Goal: Task Accomplishment & Management: Manage account settings

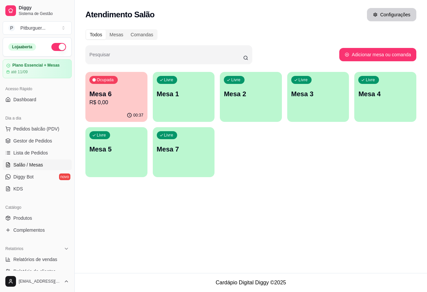
click at [376, 12] on button "Configurações" at bounding box center [391, 14] width 49 height 13
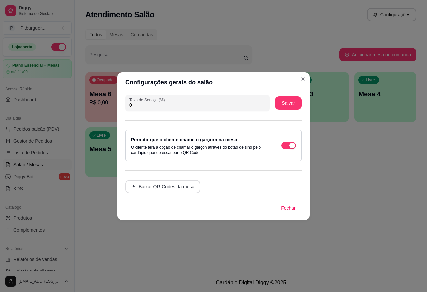
click at [167, 190] on button "Baixar QR-Codes da mesa" at bounding box center [162, 186] width 75 height 13
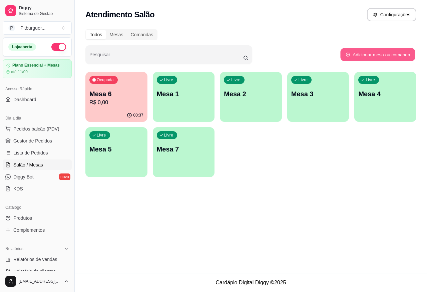
click at [372, 58] on button "Adicionar mesa ou comanda" at bounding box center [377, 54] width 75 height 13
select select "TABLE"
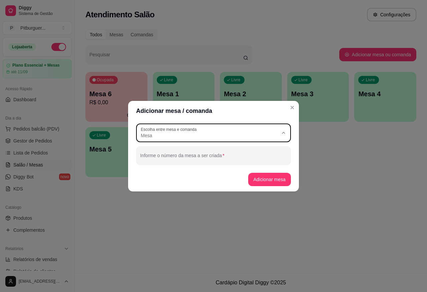
click at [231, 137] on span "Mesa" at bounding box center [209, 135] width 137 height 7
click at [215, 209] on div "Adicionar mesa / comanda TABLE Escolha entre mesa e comanda Mesa Comanda Escolh…" at bounding box center [213, 146] width 427 height 292
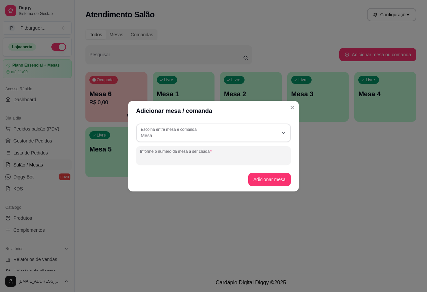
click at [202, 159] on input "Informe o número da mesa a ser criada" at bounding box center [213, 158] width 147 height 7
type input "7"
click at [278, 181] on button "Adicionar mesa" at bounding box center [269, 179] width 43 height 13
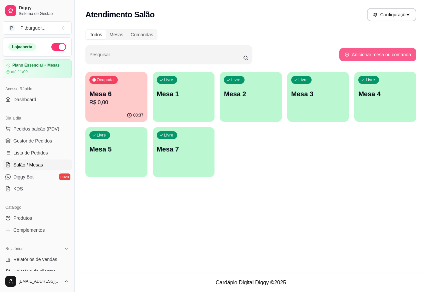
click at [364, 57] on button "Adicionar mesa ou comanda" at bounding box center [377, 54] width 77 height 13
select select "TABLE"
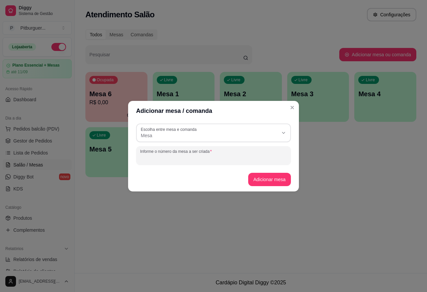
click at [189, 154] on div "Informe o número da mesa a ser criada" at bounding box center [213, 155] width 155 height 19
type input "8"
click at [271, 177] on button "Adicionar mesa" at bounding box center [269, 179] width 43 height 13
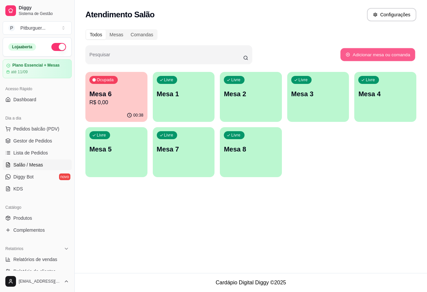
click at [350, 54] on button "Adicionar mesa ou comanda" at bounding box center [377, 54] width 75 height 13
select select "TABLE"
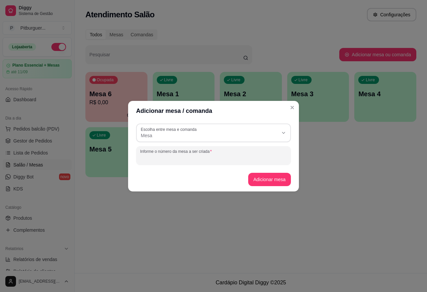
click at [211, 154] on div "Informe o número da mesa a ser criada" at bounding box center [213, 155] width 155 height 19
type input "9"
click at [282, 182] on button "Adicionar mesa" at bounding box center [269, 179] width 43 height 13
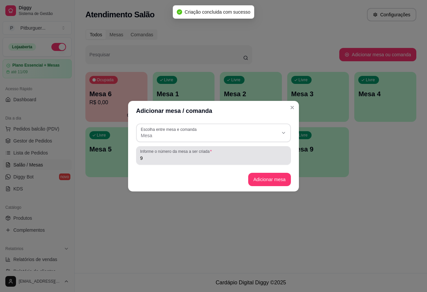
click at [199, 162] on div "Informe o número da mesa a ser criada 9" at bounding box center [213, 155] width 155 height 19
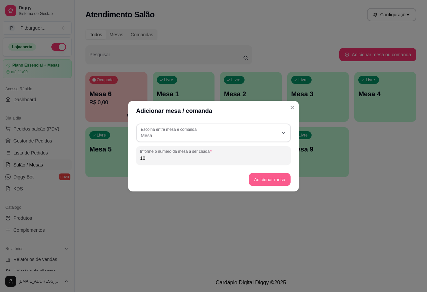
click at [281, 180] on button "Adicionar mesa" at bounding box center [269, 179] width 42 height 13
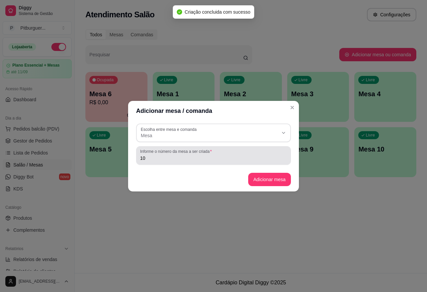
click at [176, 159] on input "10" at bounding box center [213, 158] width 147 height 7
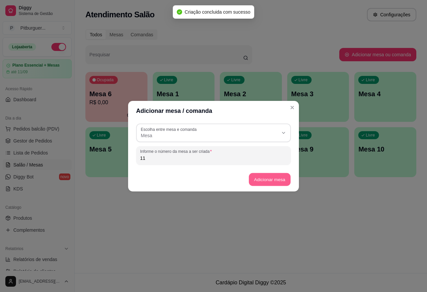
click at [269, 177] on button "Adicionar mesa" at bounding box center [269, 179] width 42 height 13
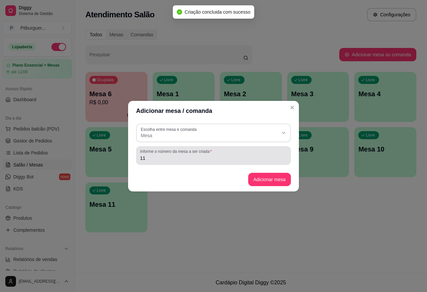
click at [169, 160] on input "11" at bounding box center [213, 158] width 147 height 7
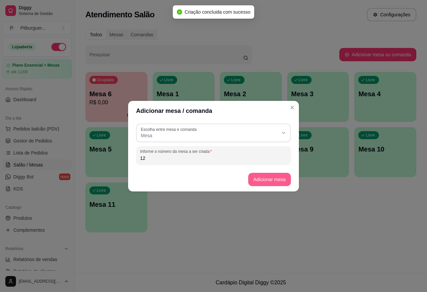
click at [272, 180] on button "Adicionar mesa" at bounding box center [269, 179] width 43 height 13
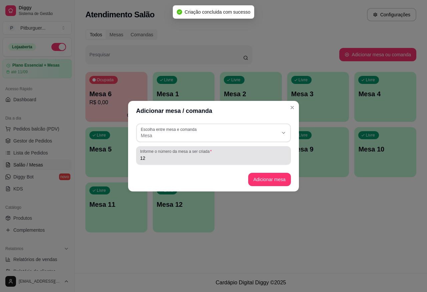
click at [167, 160] on input "12" at bounding box center [213, 158] width 147 height 7
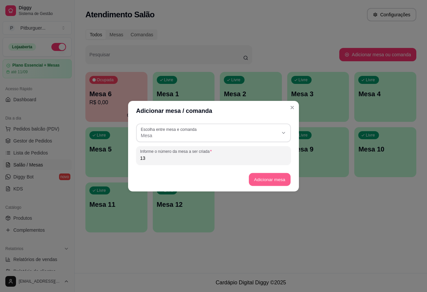
click at [261, 176] on button "Adicionar mesa" at bounding box center [269, 179] width 42 height 13
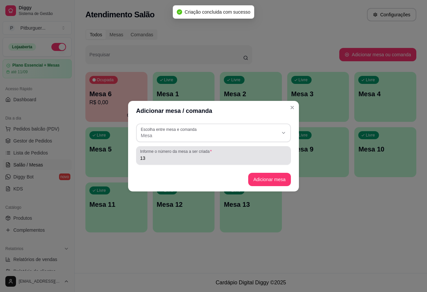
click at [257, 160] on input "13" at bounding box center [213, 158] width 147 height 7
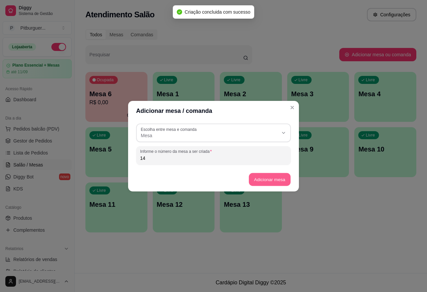
click at [265, 177] on button "Adicionar mesa" at bounding box center [269, 179] width 42 height 13
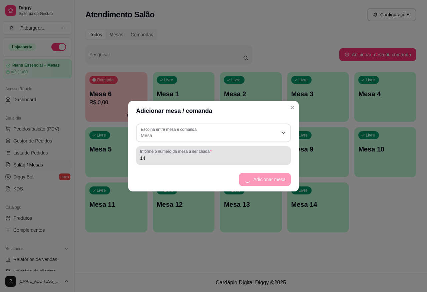
click at [185, 160] on input "14" at bounding box center [213, 158] width 147 height 7
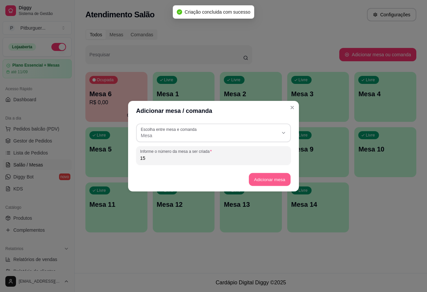
click at [268, 175] on button "Adicionar mesa" at bounding box center [269, 179] width 42 height 13
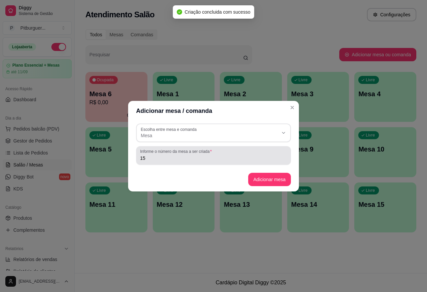
click at [165, 162] on div "Informe o número da mesa a ser criada 15" at bounding box center [213, 155] width 155 height 19
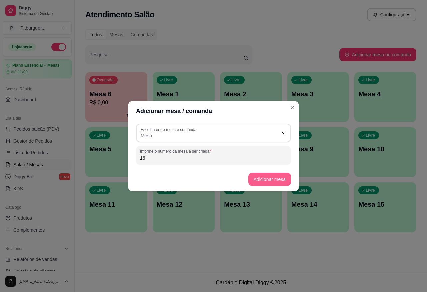
click at [279, 181] on button "Adicionar mesa" at bounding box center [269, 179] width 43 height 13
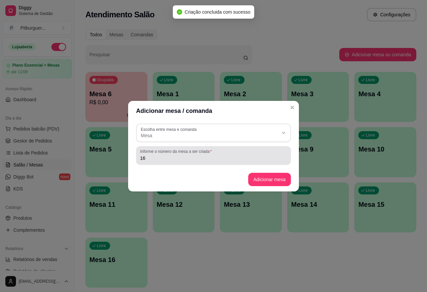
click at [179, 158] on input "16" at bounding box center [213, 158] width 147 height 7
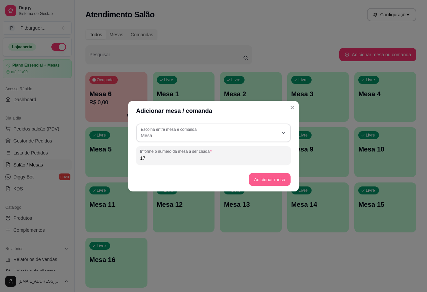
click at [254, 179] on button "Adicionar mesa" at bounding box center [269, 179] width 42 height 13
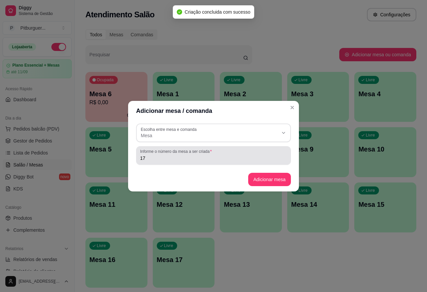
click at [169, 162] on div "17" at bounding box center [213, 155] width 147 height 13
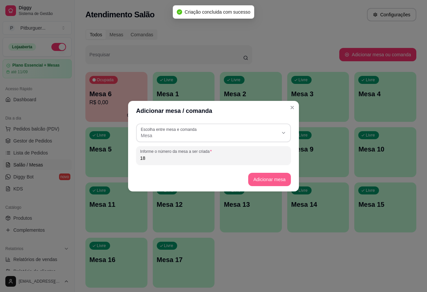
click at [278, 175] on button "Adicionar mesa" at bounding box center [269, 179] width 43 height 13
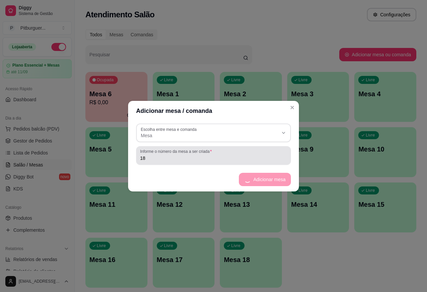
click at [193, 164] on div "Informe o número da mesa a ser criada 18" at bounding box center [213, 155] width 155 height 19
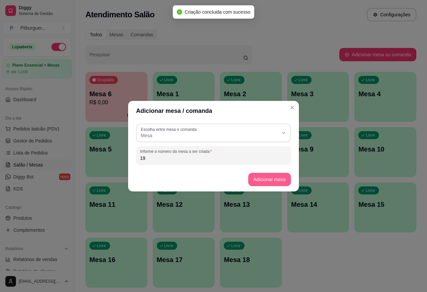
click at [271, 176] on button "Adicionar mesa" at bounding box center [269, 179] width 43 height 13
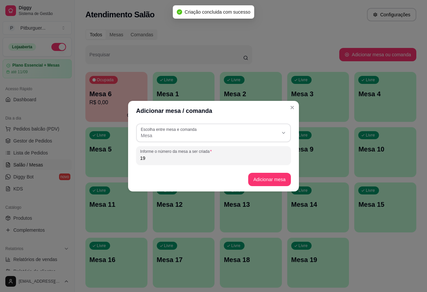
click at [217, 160] on input "19" at bounding box center [213, 158] width 147 height 7
type input "1"
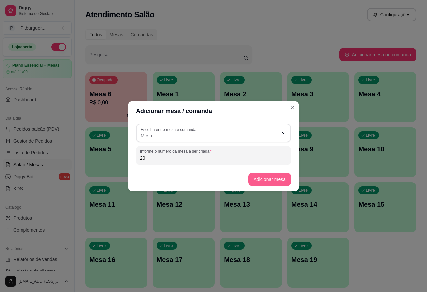
type input "20"
click at [253, 177] on button "Adicionar mesa" at bounding box center [269, 179] width 43 height 13
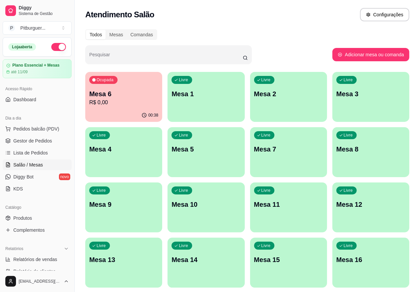
click at [277, 52] on div "Pesquisar" at bounding box center [208, 54] width 247 height 19
click at [128, 99] on p "R$ 0,00" at bounding box center [123, 103] width 69 height 8
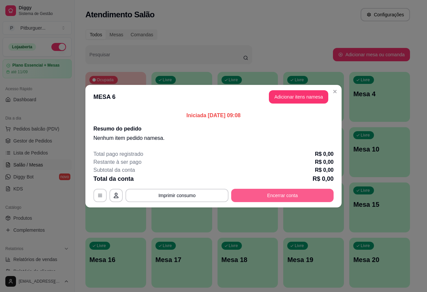
click at [265, 193] on button "Encerrar conta" at bounding box center [282, 195] width 102 height 13
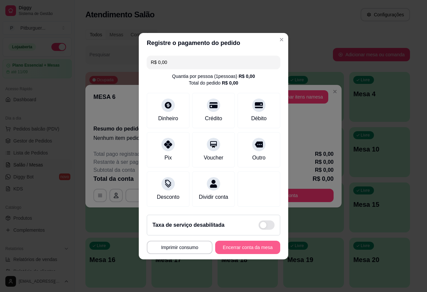
click at [236, 249] on button "Encerrar conta da mesa" at bounding box center [247, 247] width 65 height 13
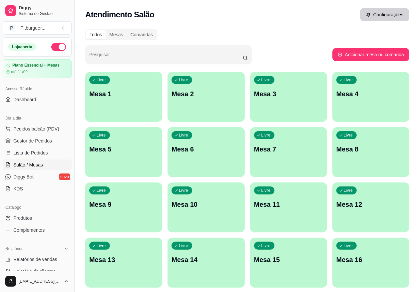
click at [386, 18] on button "Configurações" at bounding box center [384, 14] width 49 height 13
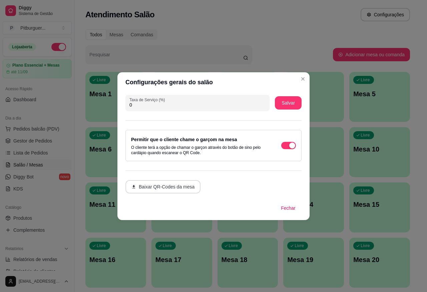
click at [178, 182] on button "Baixar QR-Codes da mesa" at bounding box center [162, 186] width 75 height 13
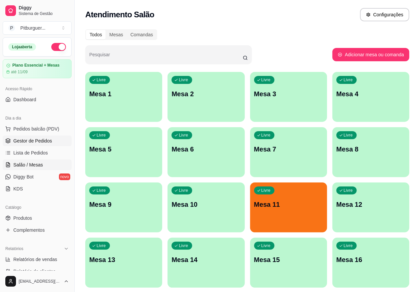
click at [32, 143] on span "Gestor de Pedidos" at bounding box center [32, 141] width 39 height 7
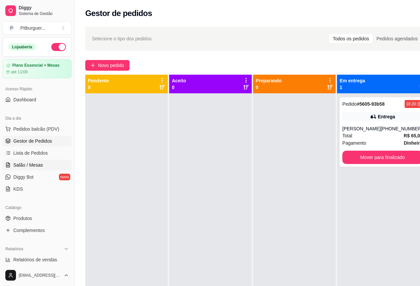
click at [34, 164] on span "Salão / Mesas" at bounding box center [28, 165] width 30 height 7
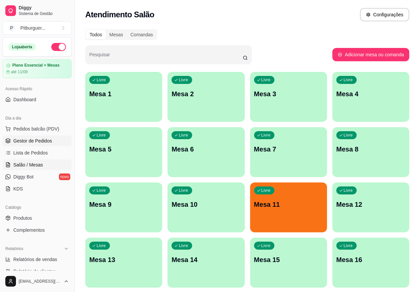
click at [29, 142] on span "Gestor de Pedidos" at bounding box center [32, 141] width 39 height 7
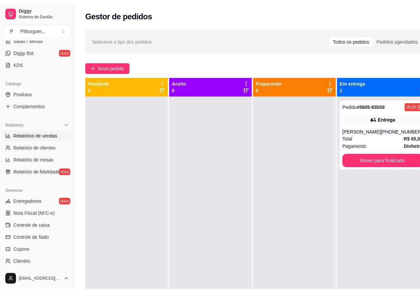
scroll to position [124, 0]
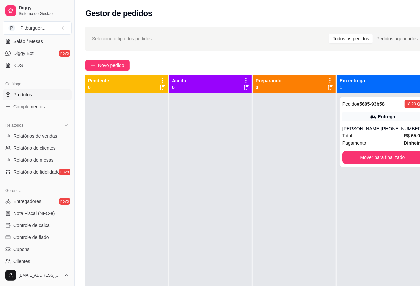
click at [39, 97] on link "Produtos" at bounding box center [37, 94] width 69 height 11
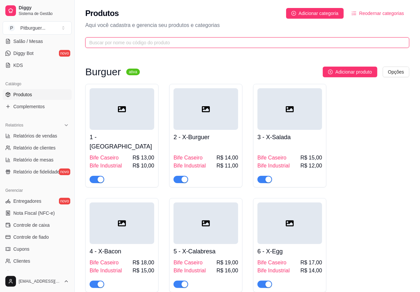
click at [323, 44] on input "text" at bounding box center [244, 42] width 311 height 7
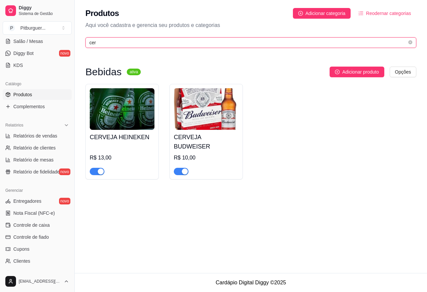
type input "cer"
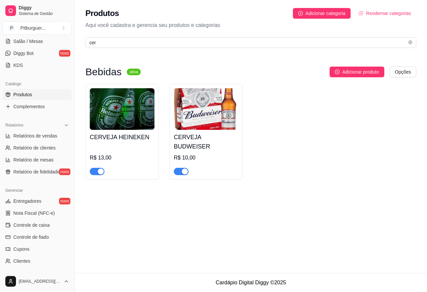
click at [130, 125] on img at bounding box center [122, 109] width 65 height 42
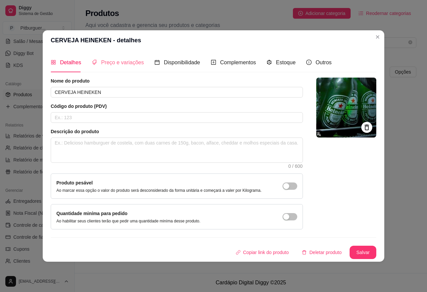
click at [119, 57] on div "Preço e variações" at bounding box center [118, 62] width 52 height 19
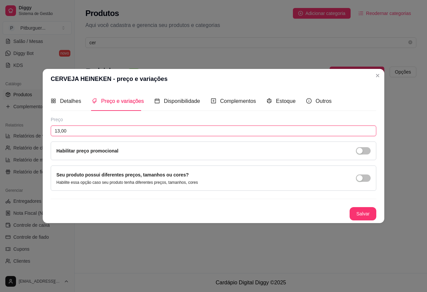
click at [89, 133] on input "13,00" at bounding box center [213, 131] width 325 height 11
click at [58, 132] on input "13,00" at bounding box center [213, 131] width 325 height 11
type input "10,00"
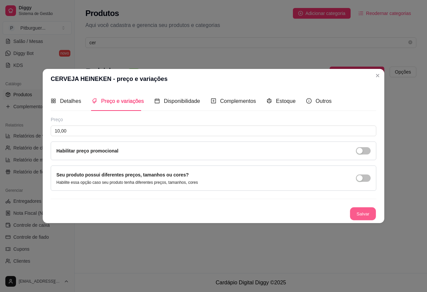
click at [369, 210] on button "Salvar" at bounding box center [363, 213] width 26 height 13
click at [368, 216] on button "Salvar" at bounding box center [363, 213] width 26 height 13
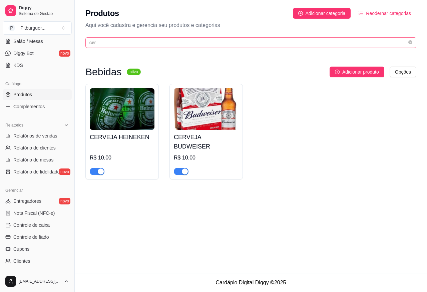
click at [189, 37] on span "cer" at bounding box center [250, 42] width 331 height 11
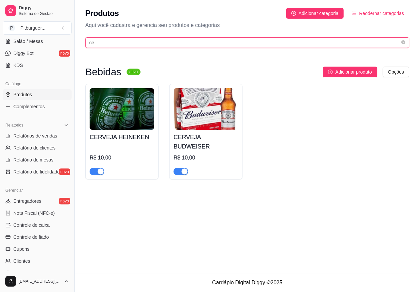
type input "c"
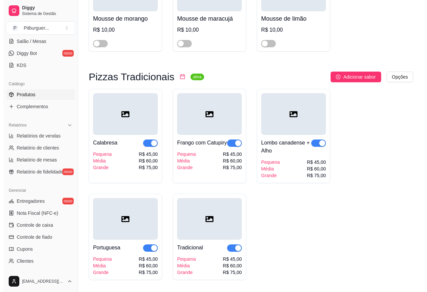
scroll to position [3298, 0]
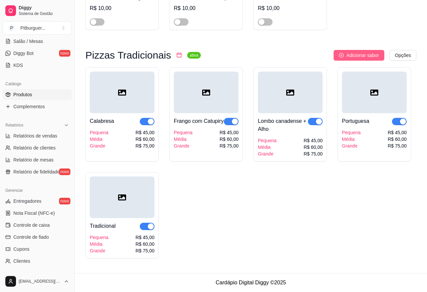
scroll to position [3206, 0]
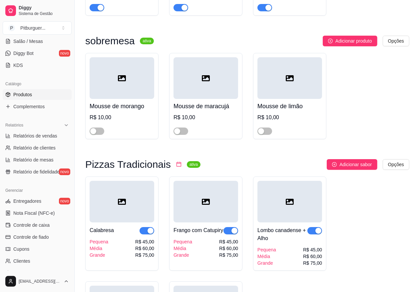
click at [206, 159] on div "Adicionar sabor Opções" at bounding box center [308, 164] width 204 height 11
click at [118, 181] on div at bounding box center [122, 202] width 65 height 42
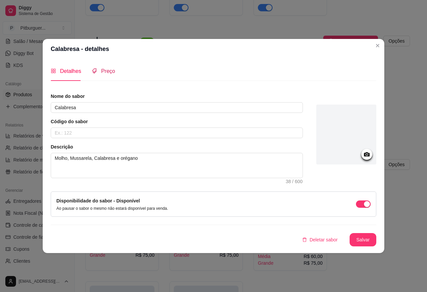
click at [108, 73] on span "Preço" at bounding box center [108, 71] width 14 height 6
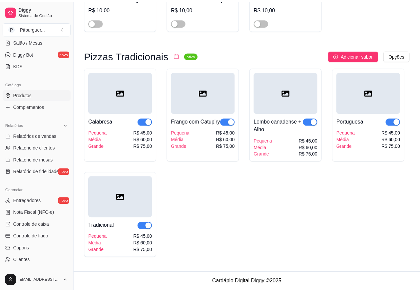
scroll to position [2791, 0]
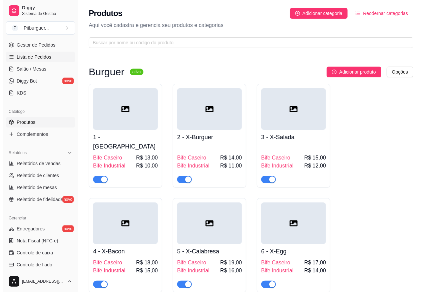
scroll to position [0, 0]
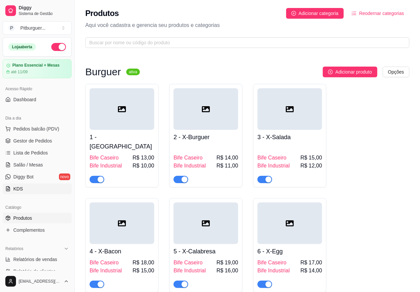
click at [44, 190] on link "KDS" at bounding box center [37, 189] width 69 height 11
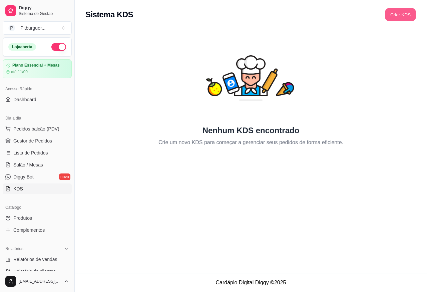
click at [391, 19] on button "Criar KDS" at bounding box center [400, 14] width 31 height 13
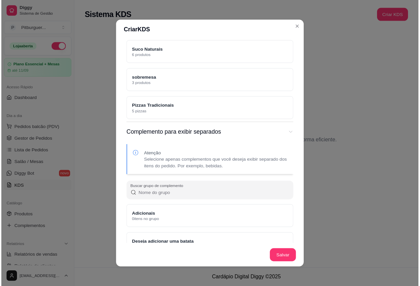
scroll to position [330, 0]
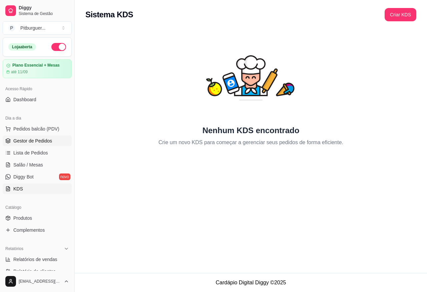
click at [31, 141] on span "Gestor de Pedidos" at bounding box center [32, 141] width 39 height 7
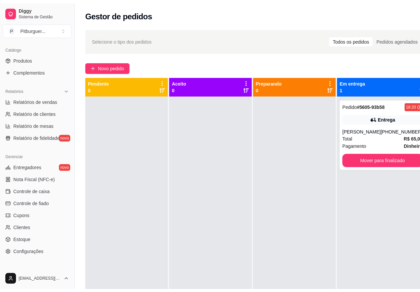
scroll to position [167, 0]
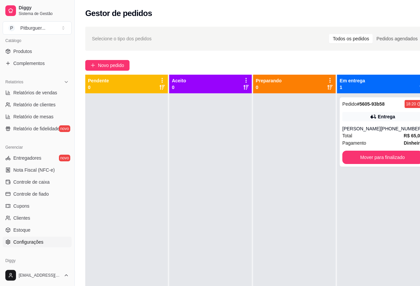
click at [49, 241] on link "Configurações" at bounding box center [37, 242] width 69 height 11
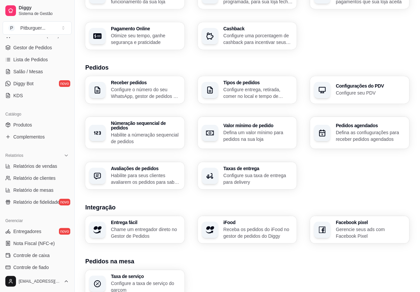
scroll to position [86, 0]
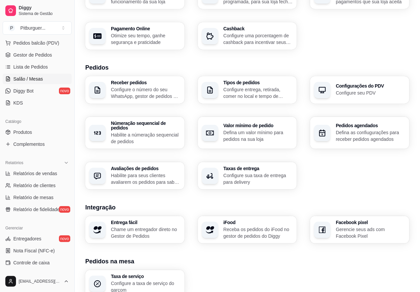
click at [26, 77] on span "Salão / Mesas" at bounding box center [28, 79] width 30 height 7
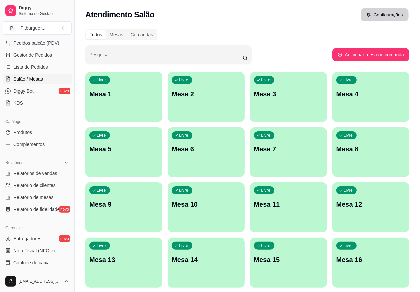
click at [386, 12] on button "Configurações" at bounding box center [385, 14] width 48 height 13
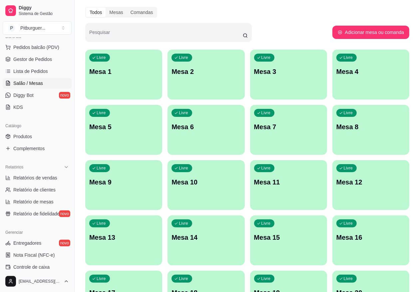
scroll to position [74, 0]
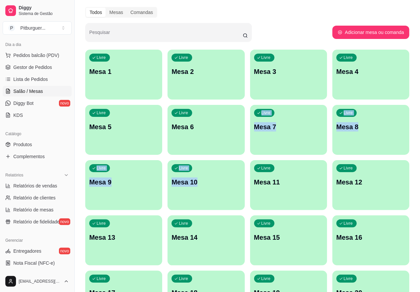
drag, startPoint x: 77, startPoint y: 168, endPoint x: 82, endPoint y: 155, distance: 13.8
click at [82, 156] on div "Todos Mesas Comandas Pesquisar Adicionar mesa ou comanda Livre Mesa 1 Livre Mes…" at bounding box center [248, 166] width 346 height 326
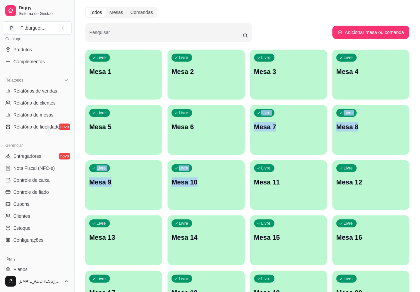
scroll to position [184, 0]
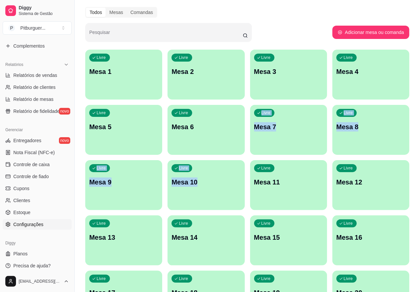
click at [46, 224] on link "Configurações" at bounding box center [37, 224] width 69 height 11
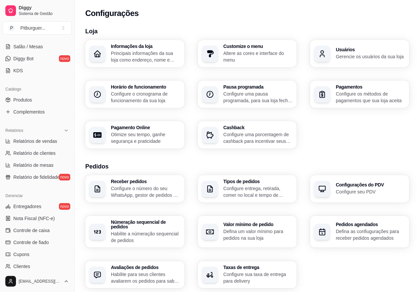
scroll to position [110, 0]
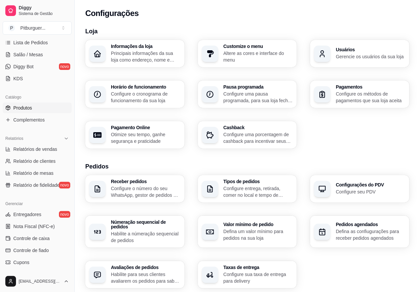
click at [25, 106] on span "Produtos" at bounding box center [22, 108] width 19 height 7
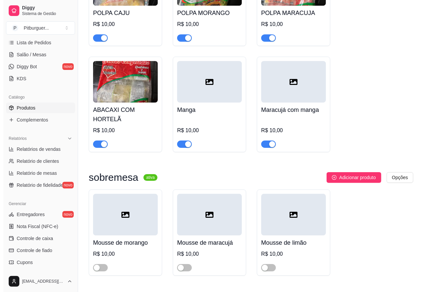
scroll to position [3298, 0]
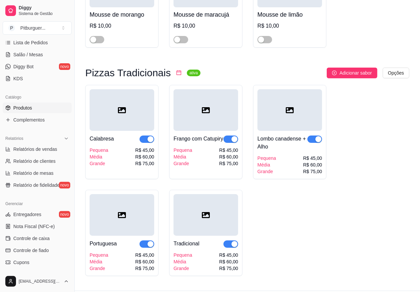
click at [187, 70] on sup "ativa" at bounding box center [194, 73] width 14 height 7
click at [172, 69] on div "Pizzas Tradicionais ativa" at bounding box center [142, 73] width 115 height 8
click at [177, 70] on icon "calendar" at bounding box center [179, 72] width 5 height 5
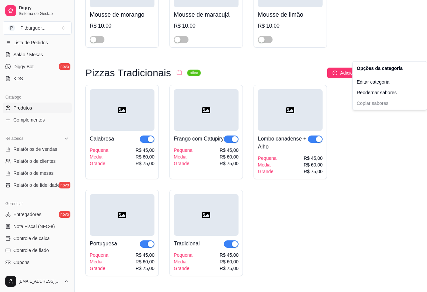
click at [385, 69] on div "Opções da categoria" at bounding box center [389, 68] width 71 height 11
click at [381, 86] on div "Editar categoria" at bounding box center [389, 82] width 71 height 11
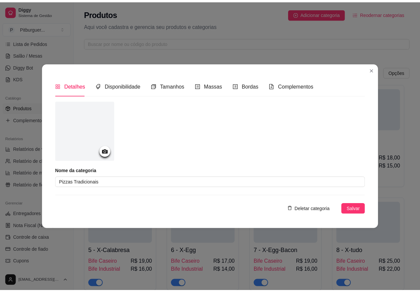
scroll to position [2699, 0]
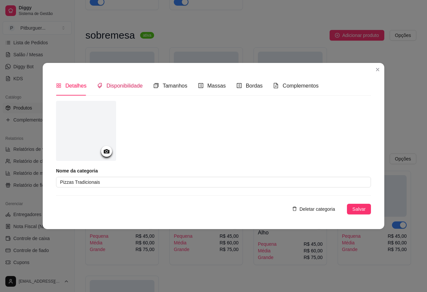
click at [125, 83] on span "Disponibilidade" at bounding box center [124, 86] width 36 height 6
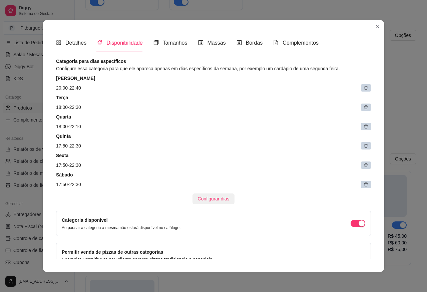
click at [204, 198] on span "Configurar dias" at bounding box center [214, 198] width 32 height 7
click at [56, 88] on article "20:00 - 22:40" at bounding box center [213, 87] width 315 height 7
click at [65, 82] on div "Domingo 20:00 - 22:40" at bounding box center [213, 83] width 315 height 17
click at [198, 199] on span "Configurar dias" at bounding box center [214, 198] width 32 height 7
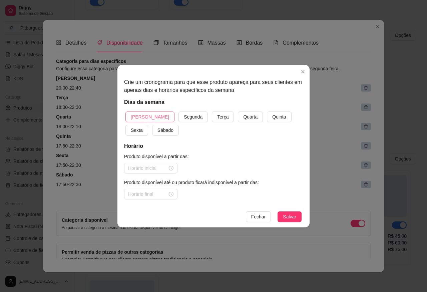
click at [142, 117] on span "Domingo" at bounding box center [150, 116] width 38 height 7
click at [158, 170] on input at bounding box center [147, 168] width 39 height 7
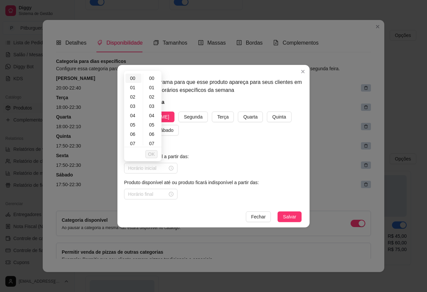
click at [132, 78] on div "00" at bounding box center [133, 78] width 16 height 9
type input "00:00"
click at [160, 194] on input at bounding box center [147, 194] width 39 height 7
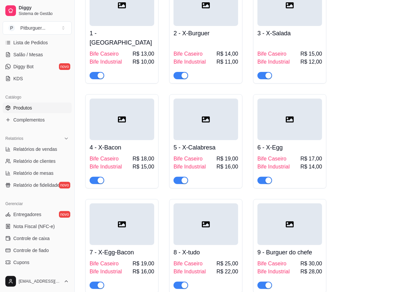
scroll to position [0, 0]
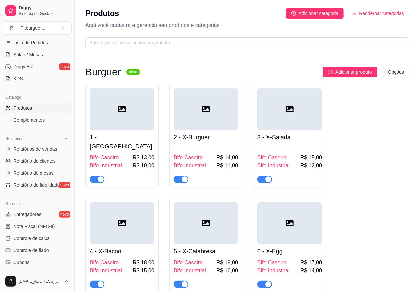
click at [394, 73] on html "Diggy Sistema de Gestão P Pitburguer ... Loja aberta Plano Essencial + Mesas at…" at bounding box center [210, 146] width 420 height 292
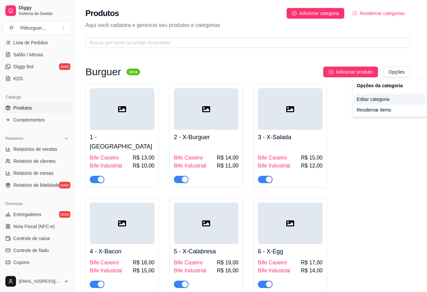
click at [378, 102] on div "Editar categoria" at bounding box center [389, 99] width 71 height 11
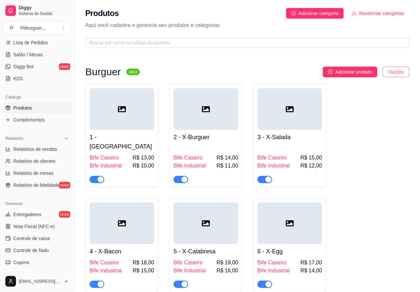
click at [395, 71] on html "Diggy Sistema de Gestão P Pitburguer ... Loja aberta Plano Essencial + Mesas at…" at bounding box center [210, 146] width 420 height 292
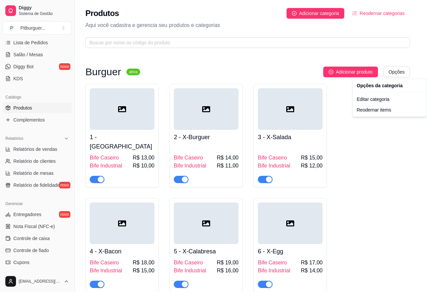
click at [379, 84] on div "Opções da categoria" at bounding box center [389, 85] width 71 height 11
click at [333, 134] on html "Diggy Sistema de Gestão P Pitburguer ... Loja aberta Plano Essencial + Mesas at…" at bounding box center [213, 146] width 427 height 292
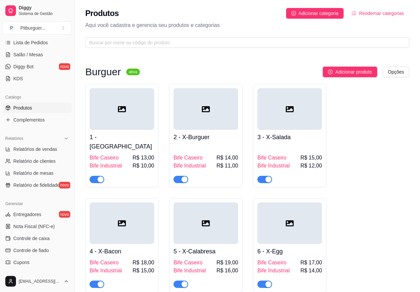
click at [135, 130] on div "1 - Hamburguer Bife Caseiro R$ 13,00 Bife Industrial R$ 10,00" at bounding box center [122, 156] width 65 height 53
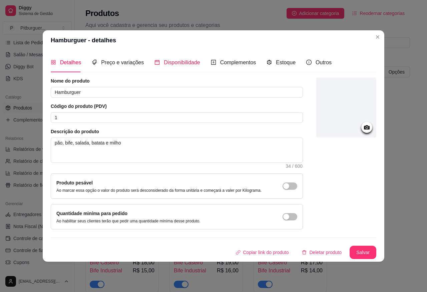
click at [179, 66] on div "Disponibilidade" at bounding box center [177, 62] width 46 height 8
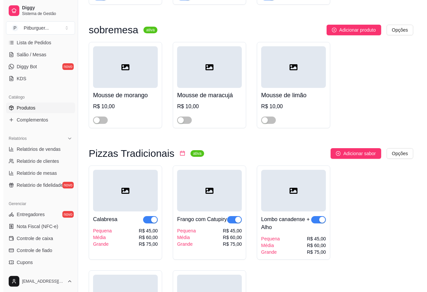
scroll to position [3298, 0]
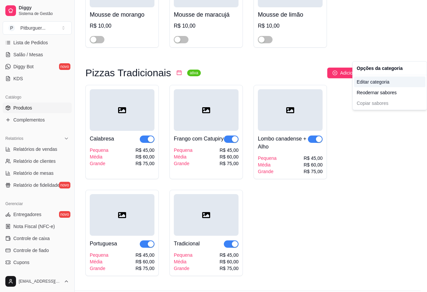
click at [377, 85] on div "Editar categoria" at bounding box center [389, 82] width 71 height 11
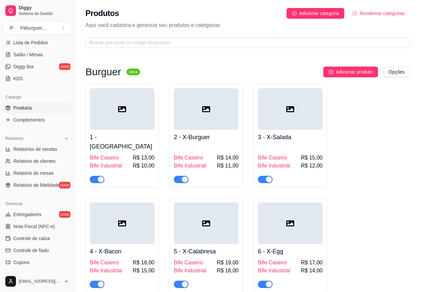
scroll to position [2699, 0]
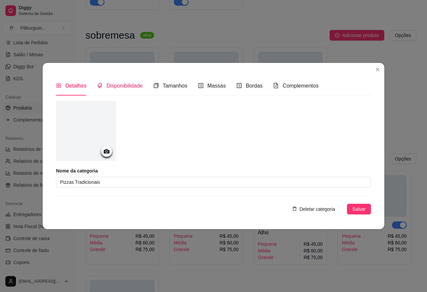
click at [125, 85] on span "Disponibilidade" at bounding box center [124, 86] width 36 height 6
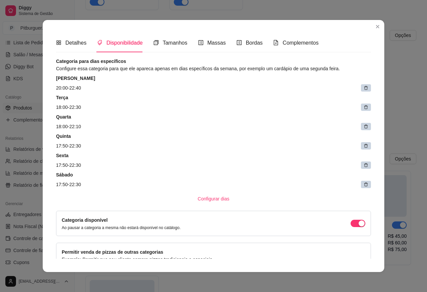
click at [363, 89] on icon at bounding box center [365, 88] width 5 height 5
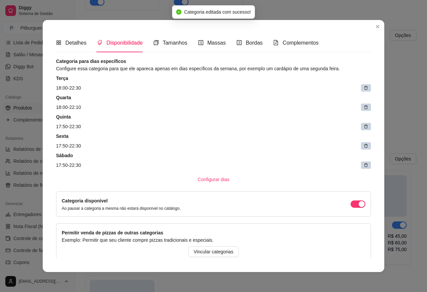
click at [363, 89] on icon at bounding box center [365, 88] width 5 height 5
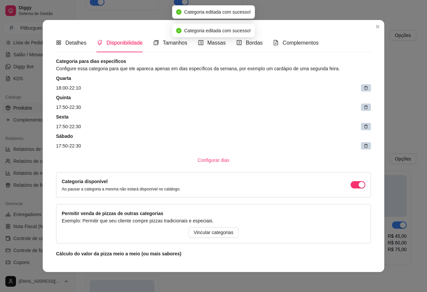
click at [363, 89] on icon at bounding box center [365, 88] width 5 height 5
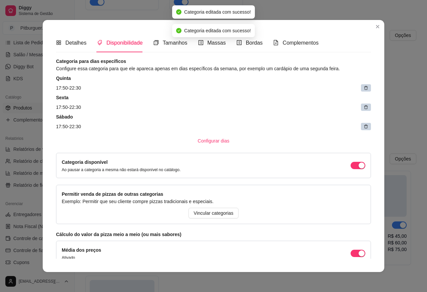
click at [363, 89] on icon at bounding box center [365, 88] width 5 height 5
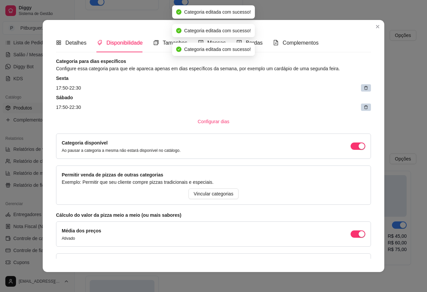
click at [363, 89] on icon at bounding box center [365, 88] width 5 height 5
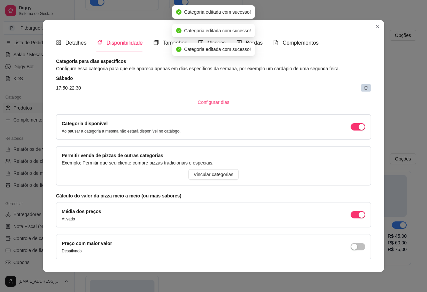
click at [363, 89] on icon at bounding box center [365, 88] width 5 height 5
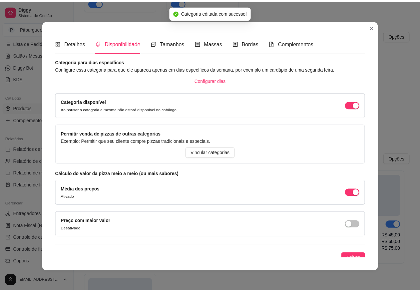
scroll to position [6, 0]
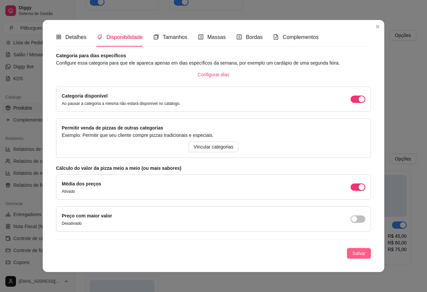
click at [352, 254] on span "Salvar" at bounding box center [358, 253] width 13 height 7
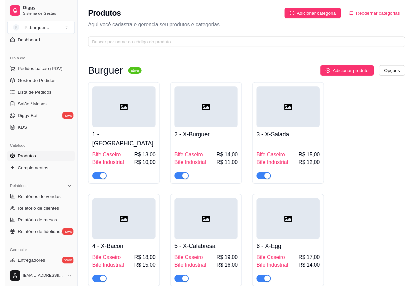
scroll to position [0, 0]
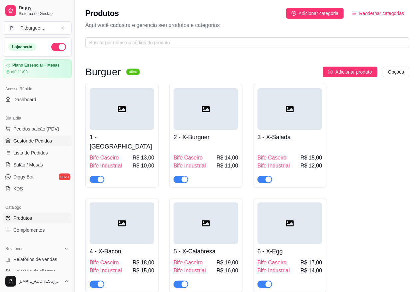
click at [46, 142] on span "Gestor de Pedidos" at bounding box center [32, 141] width 39 height 7
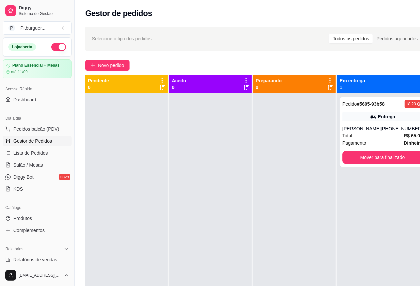
click at [242, 175] on div at bounding box center [210, 236] width 83 height 286
click at [354, 158] on button "Mover para finalizado" at bounding box center [383, 157] width 80 height 13
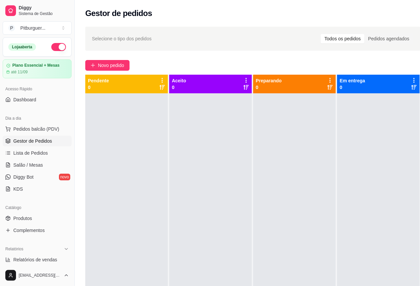
click at [340, 157] on div at bounding box center [378, 236] width 83 height 286
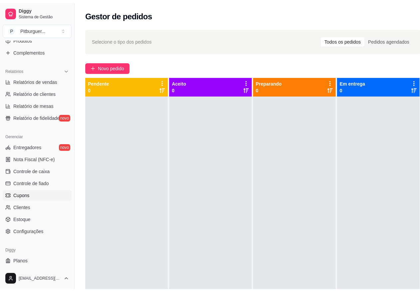
scroll to position [187, 0]
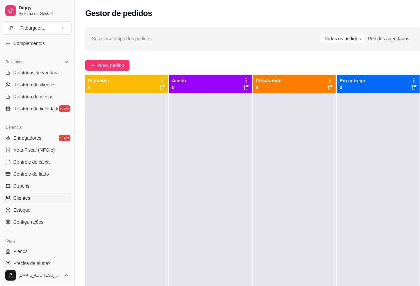
click at [22, 198] on span "Clientes" at bounding box center [21, 198] width 17 height 7
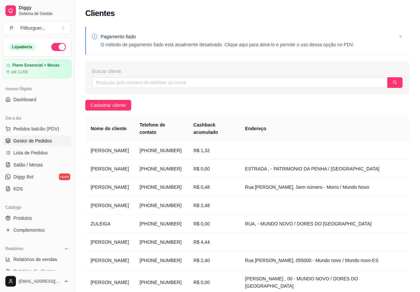
click at [41, 142] on span "Gestor de Pedidos" at bounding box center [32, 141] width 39 height 7
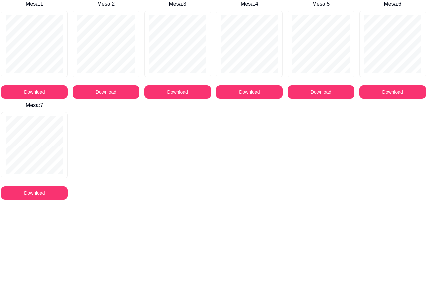
click at [197, 152] on div "Mesa : 1 Download Mesa : 2 Download Mesa : 3 Download Mesa : 4 Download Mesa : …" at bounding box center [213, 100] width 427 height 200
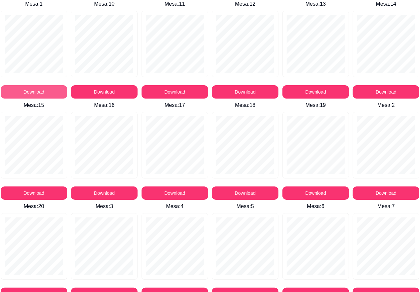
click at [29, 91] on button "Download" at bounding box center [34, 91] width 67 height 13
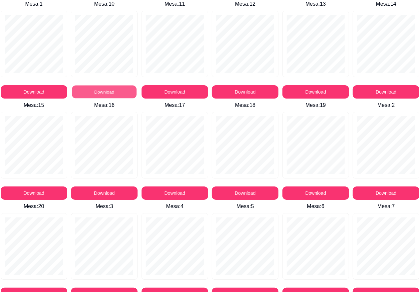
click at [93, 91] on button "Download" at bounding box center [104, 92] width 65 height 13
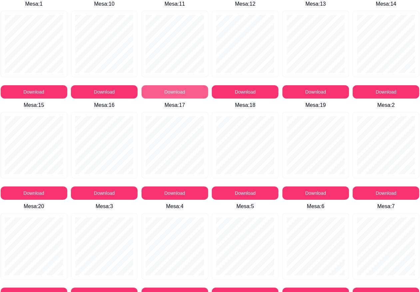
click at [187, 93] on button "Download" at bounding box center [175, 91] width 67 height 13
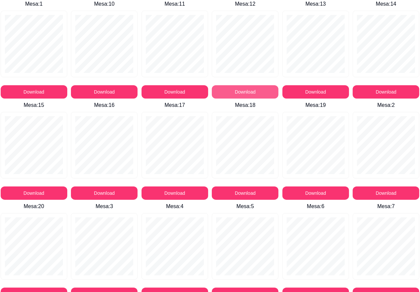
click at [235, 90] on button "Download" at bounding box center [245, 91] width 67 height 13
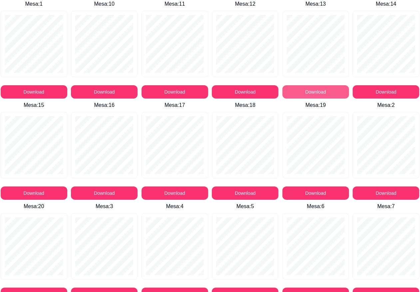
click at [309, 95] on button "Download" at bounding box center [316, 91] width 67 height 13
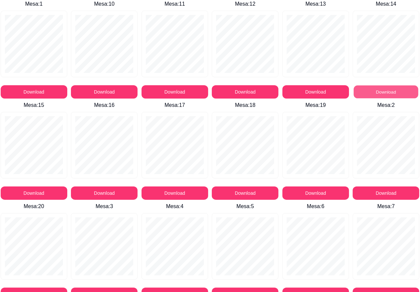
click at [365, 92] on button "Download" at bounding box center [386, 92] width 65 height 13
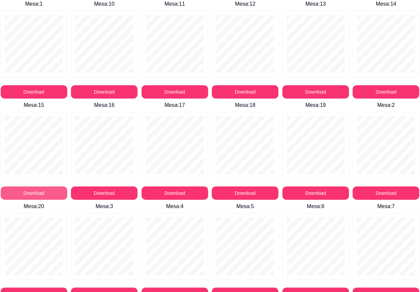
click at [39, 191] on button "Download" at bounding box center [34, 193] width 67 height 13
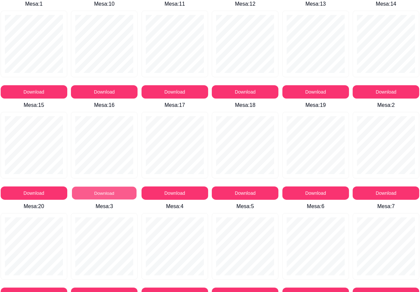
click at [107, 189] on button "Download" at bounding box center [104, 193] width 65 height 13
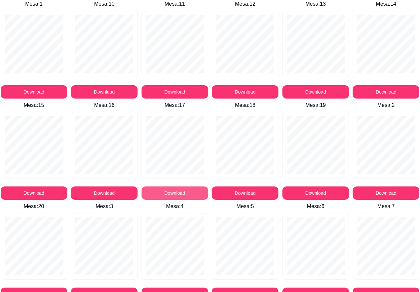
click at [157, 193] on button "Download" at bounding box center [175, 193] width 67 height 13
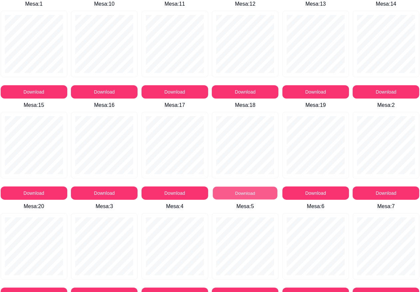
click at [227, 190] on button "Download" at bounding box center [245, 193] width 65 height 13
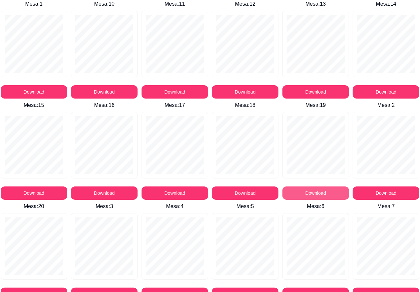
click at [312, 193] on button "Download" at bounding box center [316, 193] width 67 height 13
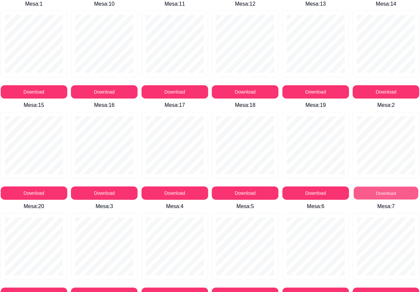
click at [372, 191] on button "Download" at bounding box center [386, 193] width 65 height 13
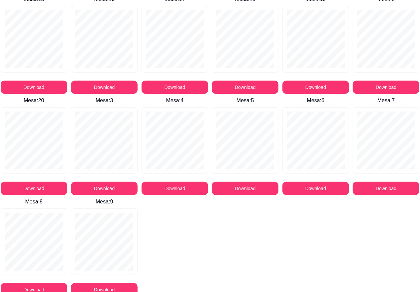
scroll to position [110, 0]
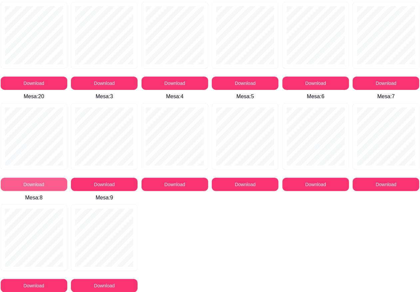
click at [43, 189] on button "Download" at bounding box center [34, 184] width 67 height 13
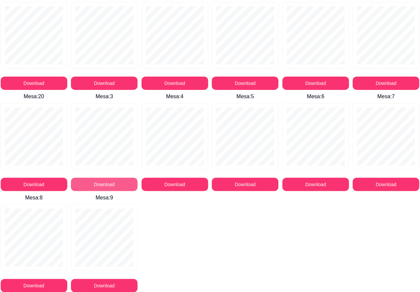
click at [99, 185] on button "Download" at bounding box center [104, 184] width 67 height 13
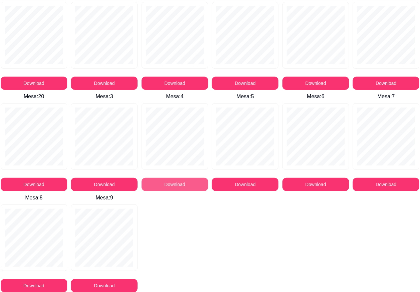
click at [157, 181] on button "Download" at bounding box center [175, 184] width 67 height 13
click at [253, 180] on button "Download" at bounding box center [245, 184] width 67 height 13
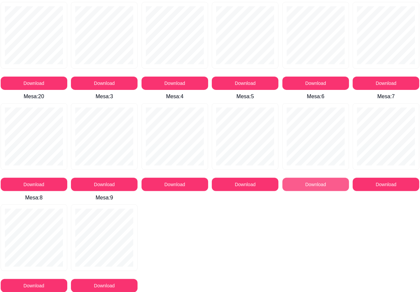
click at [302, 182] on button "Download" at bounding box center [316, 184] width 67 height 13
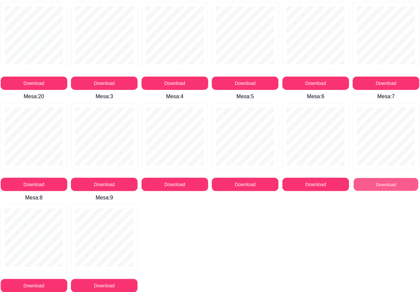
click at [369, 181] on button "Download" at bounding box center [386, 184] width 65 height 13
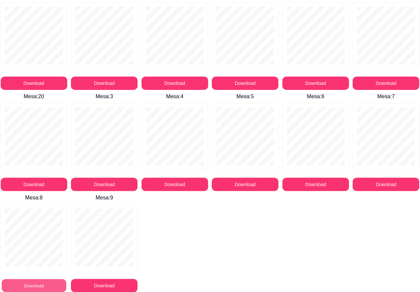
click at [27, 289] on button "Download" at bounding box center [34, 286] width 65 height 13
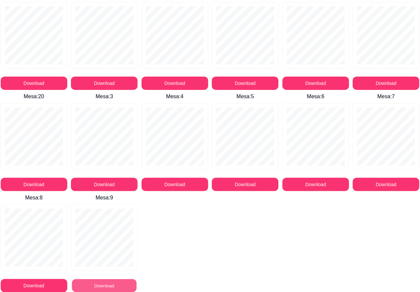
click at [93, 286] on button "Download" at bounding box center [104, 286] width 65 height 13
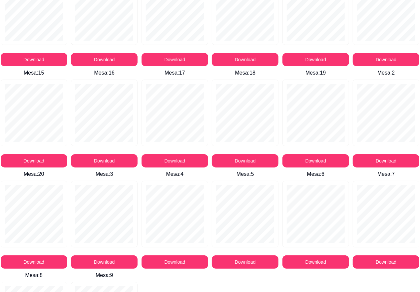
scroll to position [0, 0]
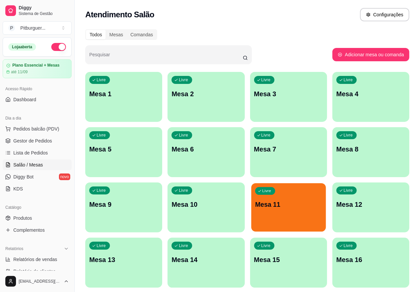
click at [251, 210] on div "Livre Mesa 11" at bounding box center [288, 203] width 75 height 41
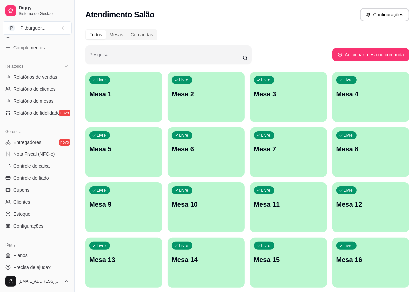
scroll to position [184, 0]
click at [51, 226] on link "Configurações" at bounding box center [37, 225] width 69 height 11
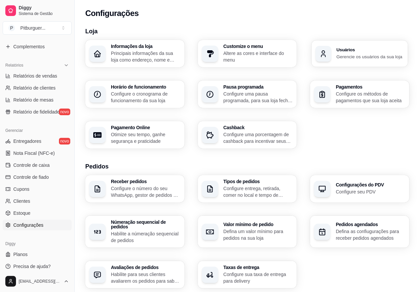
click at [369, 53] on p "Gerencie os usuários da sua loja" at bounding box center [370, 56] width 67 height 6
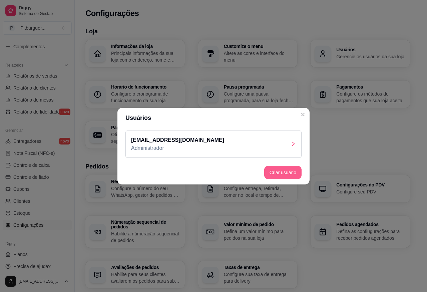
click at [283, 170] on button "Criar usuário" at bounding box center [282, 172] width 37 height 13
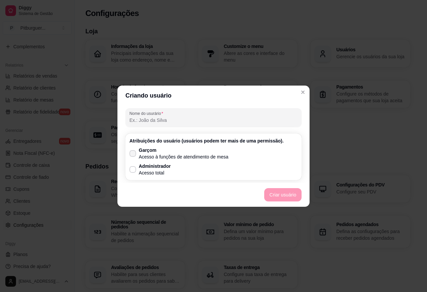
click at [132, 152] on icon at bounding box center [132, 154] width 5 height 4
click at [132, 155] on input "Garçom Acesso à funções de atendimento de mesa" at bounding box center [131, 157] width 4 height 4
checkbox input "true"
click at [162, 123] on input "Nome do usurário" at bounding box center [213, 120] width 168 height 7
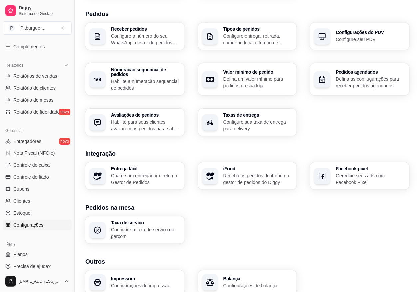
scroll to position [177, 0]
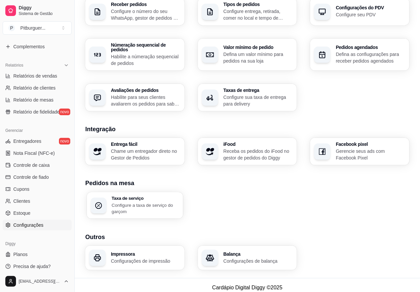
click at [169, 202] on p "Configure a taxa de serviço do garçom" at bounding box center [145, 208] width 67 height 13
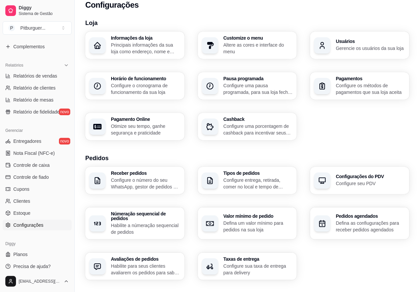
scroll to position [0, 0]
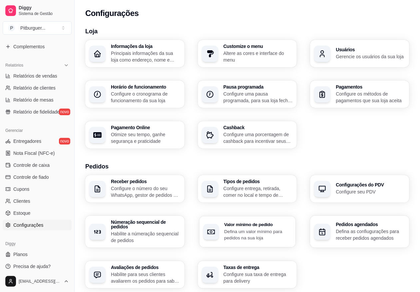
click at [243, 228] on p "Defina um valor mínimo para pedidos na sua loja" at bounding box center [257, 234] width 67 height 13
